Goal: Information Seeking & Learning: Find specific fact

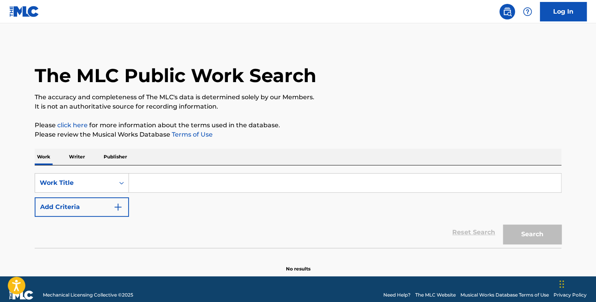
click at [140, 183] on input "Search Form" at bounding box center [345, 183] width 432 height 19
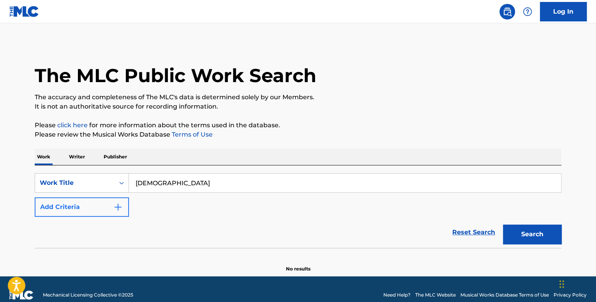
type input "[DEMOGRAPHIC_DATA]"
click at [98, 210] on button "Add Criteria" at bounding box center [82, 207] width 94 height 19
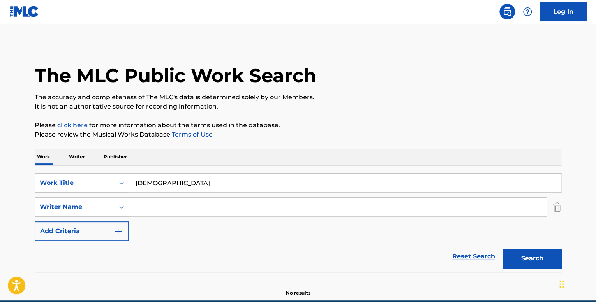
click at [142, 207] on input "Search Form" at bounding box center [338, 207] width 418 height 19
paste input "[PERSON_NAME] [PERSON_NAME] Image: [PERSON_NAME], Getty Images"
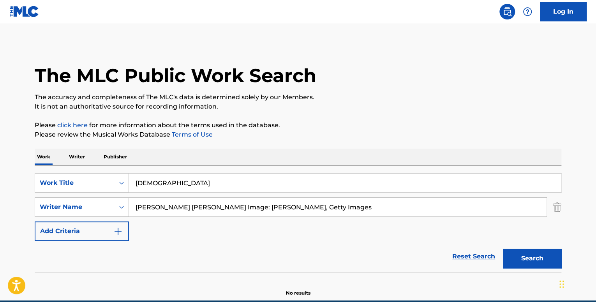
click at [503, 249] on button "Search" at bounding box center [532, 258] width 58 height 19
drag, startPoint x: 317, startPoint y: 217, endPoint x: 235, endPoint y: 218, distance: 81.8
click at [235, 218] on div "SearchWithCriteria2acdf051-59a1-4a23-bd2b-1d62ea075184 Work Title jumanji Searc…" at bounding box center [298, 207] width 527 height 68
click at [503, 249] on button "Search" at bounding box center [532, 258] width 58 height 19
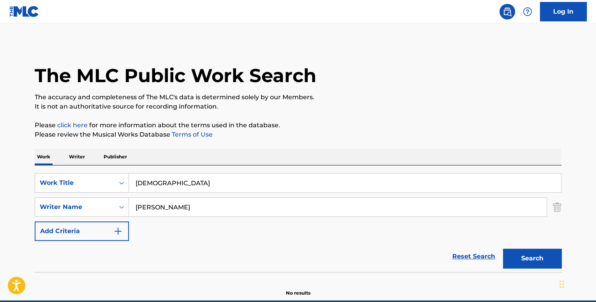
click at [503, 249] on button "Search" at bounding box center [532, 258] width 58 height 19
type input "[PERSON_NAME]"
click at [503, 249] on button "Search" at bounding box center [532, 258] width 58 height 19
